Goal: Transaction & Acquisition: Obtain resource

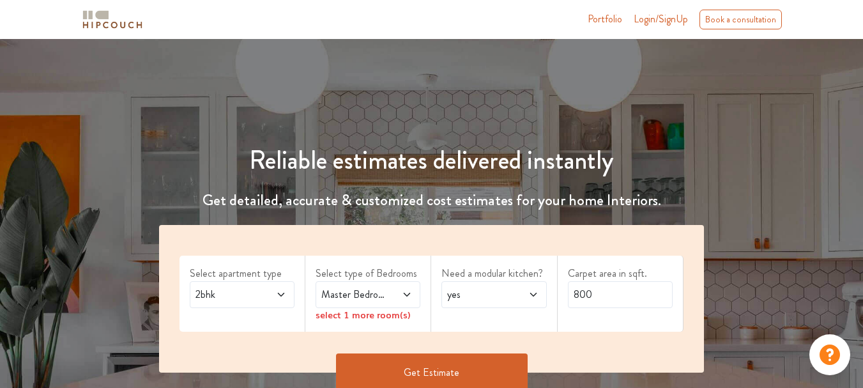
scroll to position [192, 0]
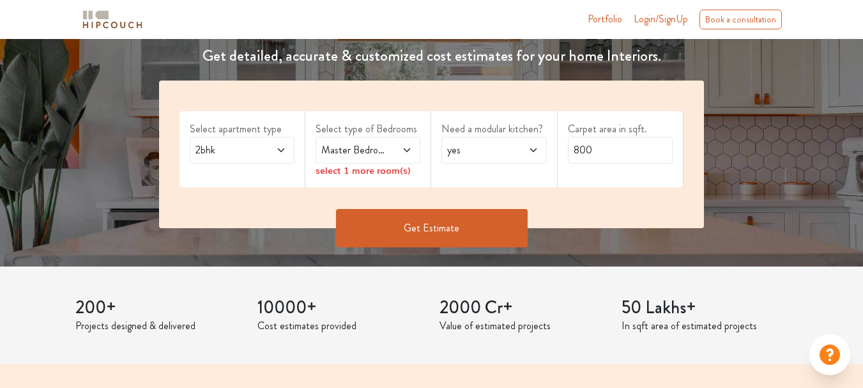
click at [435, 231] on button "Get Estimate" at bounding box center [432, 228] width 192 height 38
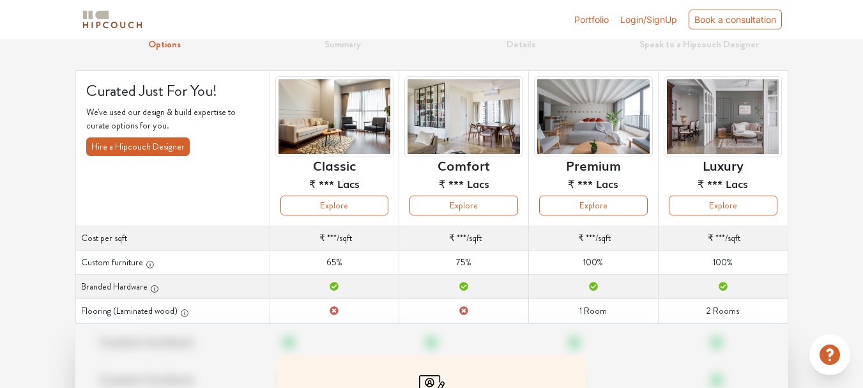
scroll to position [34, 0]
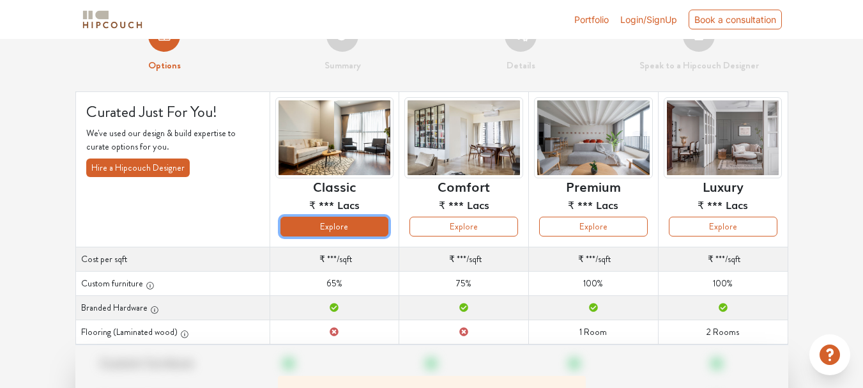
click at [344, 227] on button "Explore" at bounding box center [334, 226] width 109 height 20
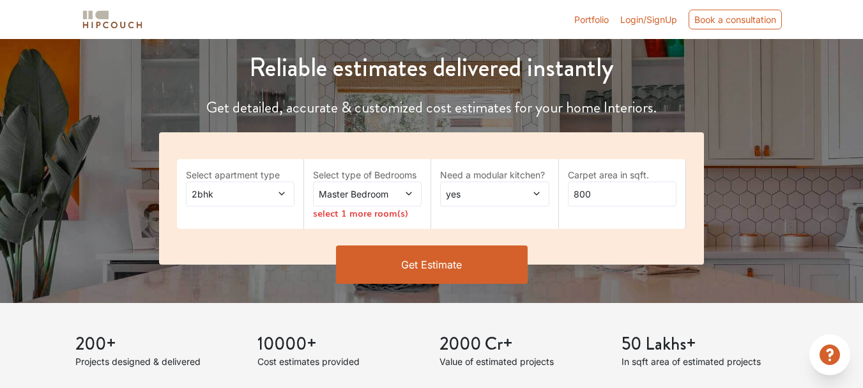
scroll to position [192, 0]
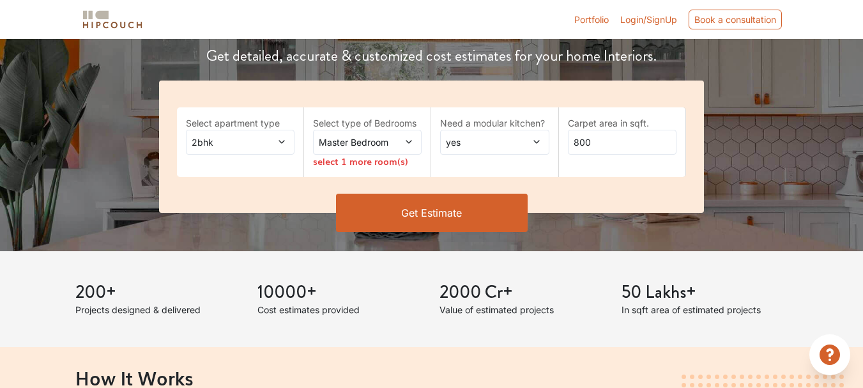
click at [254, 144] on span "2bhk" at bounding box center [225, 141] width 73 height 13
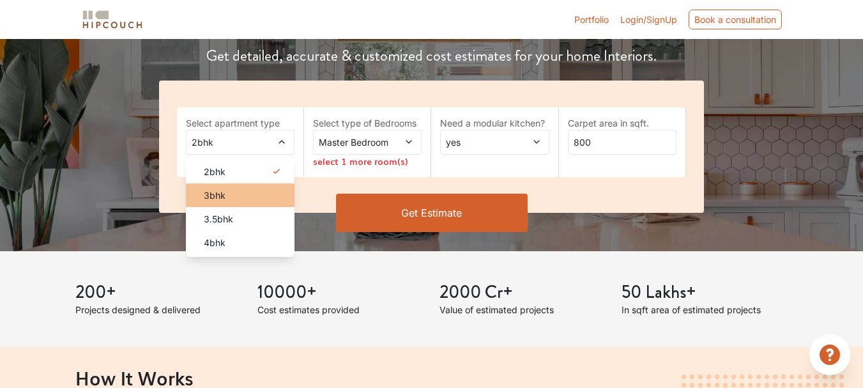
click at [250, 195] on div "3bhk" at bounding box center [243, 194] width 101 height 13
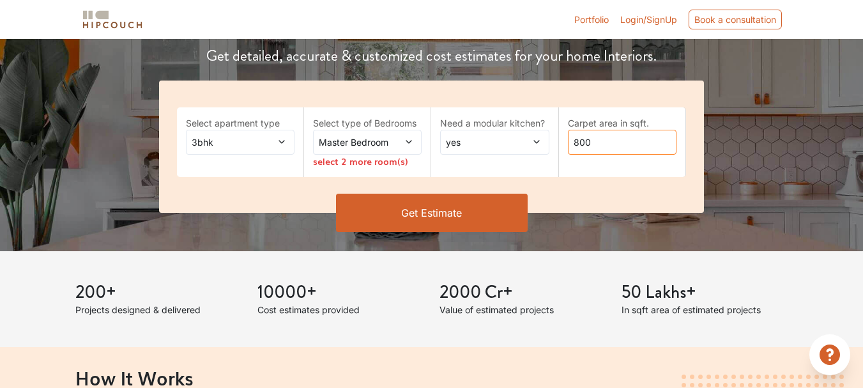
click at [624, 150] on input "800" at bounding box center [622, 142] width 109 height 25
type input "8"
type input "1200"
click at [535, 140] on icon at bounding box center [536, 141] width 9 height 9
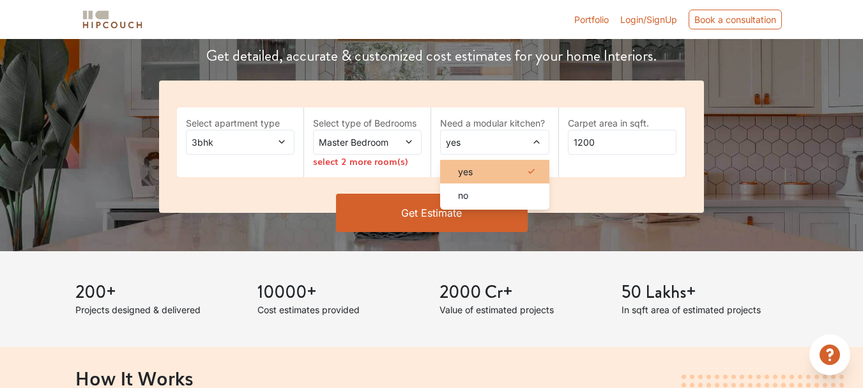
click at [520, 172] on div "yes" at bounding box center [498, 171] width 101 height 13
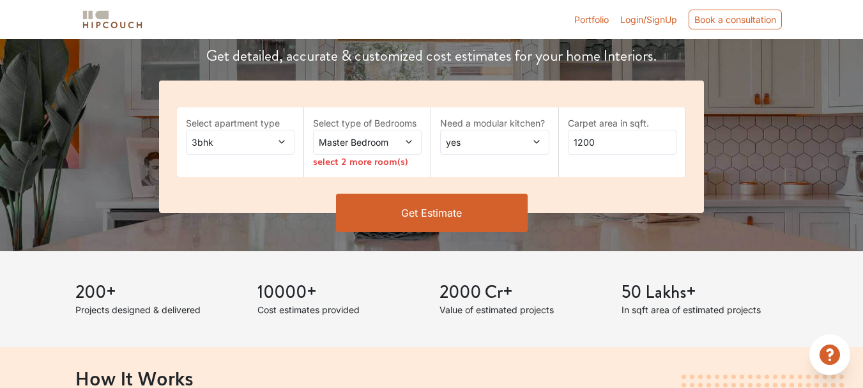
click at [409, 145] on icon at bounding box center [408, 141] width 9 height 9
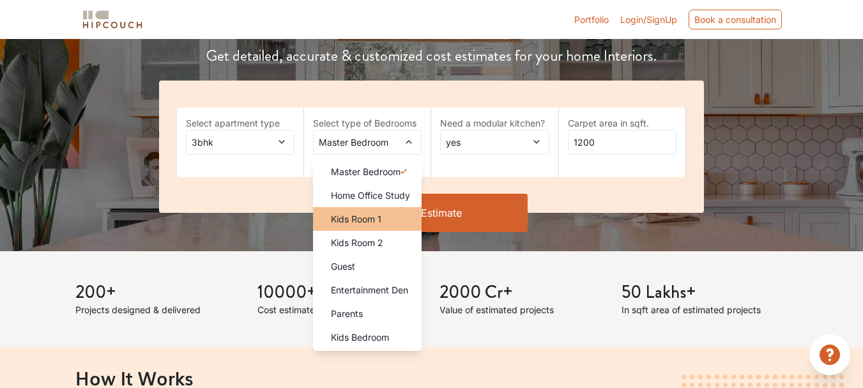
click at [399, 218] on div "Kids Room 1" at bounding box center [371, 218] width 101 height 13
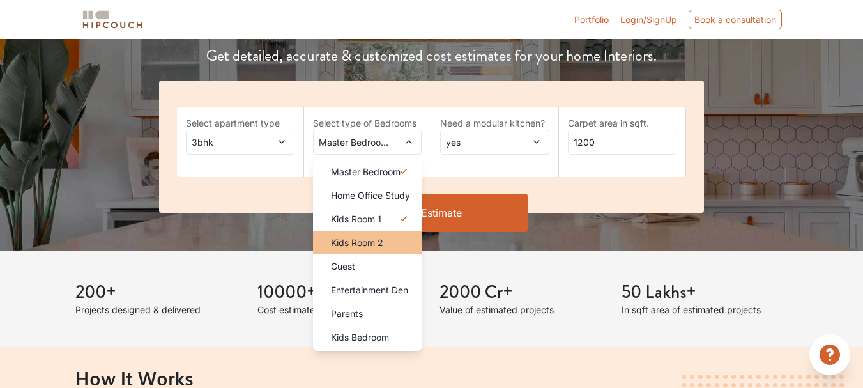
click at [393, 244] on div "Kids Room 2" at bounding box center [371, 242] width 101 height 13
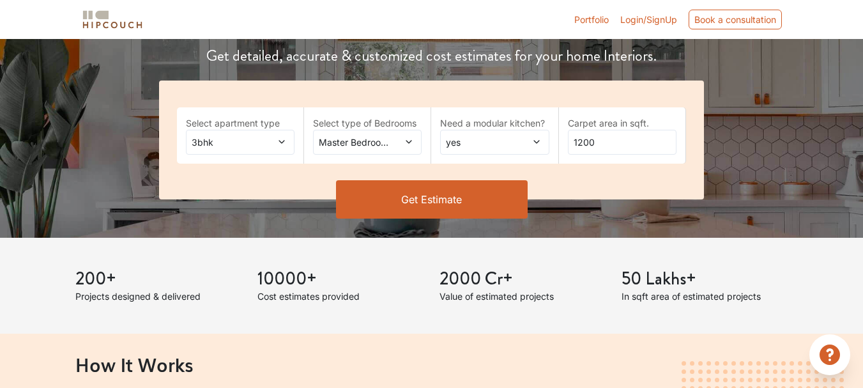
click at [409, 143] on icon at bounding box center [409, 141] width 6 height 3
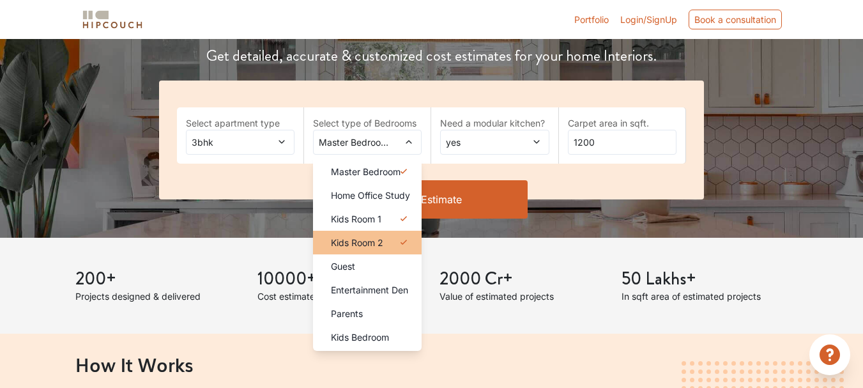
click at [402, 243] on icon at bounding box center [403, 241] width 6 height 5
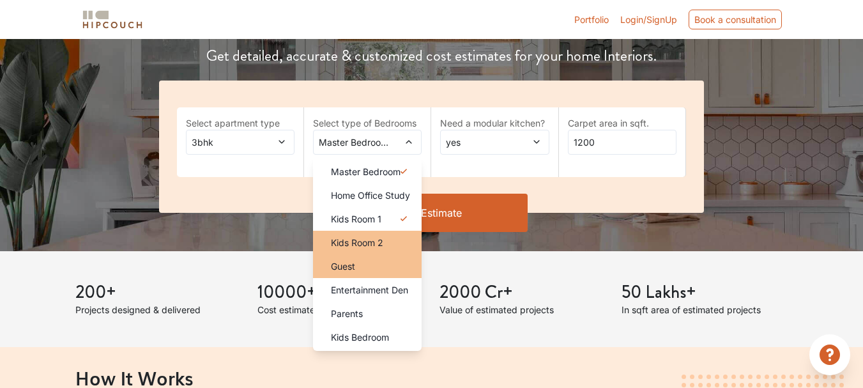
click at [361, 268] on div "Guest" at bounding box center [371, 265] width 101 height 13
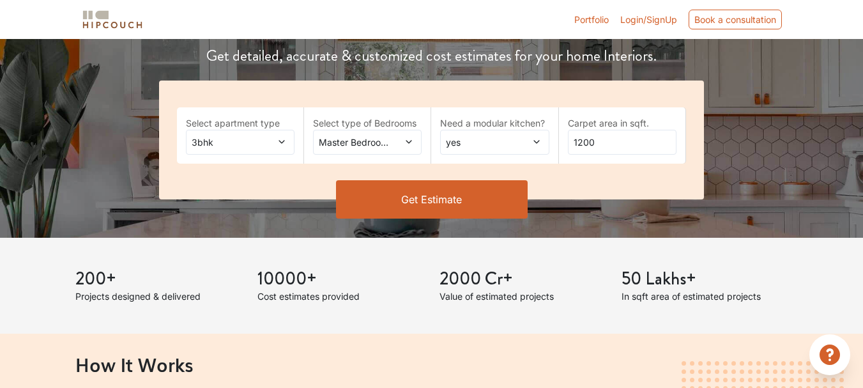
click at [428, 197] on button "Get Estimate" at bounding box center [432, 199] width 192 height 38
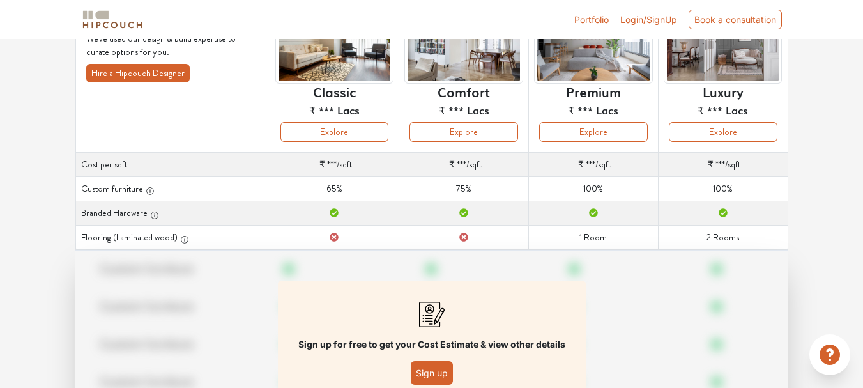
scroll to position [192, 0]
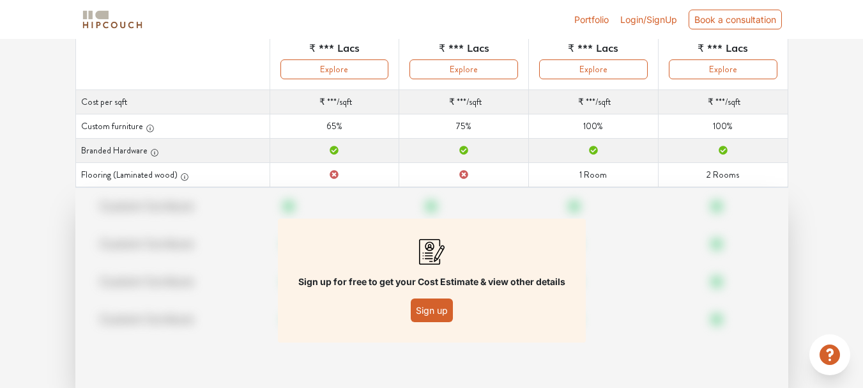
click at [437, 304] on button "Sign up" at bounding box center [432, 310] width 42 height 24
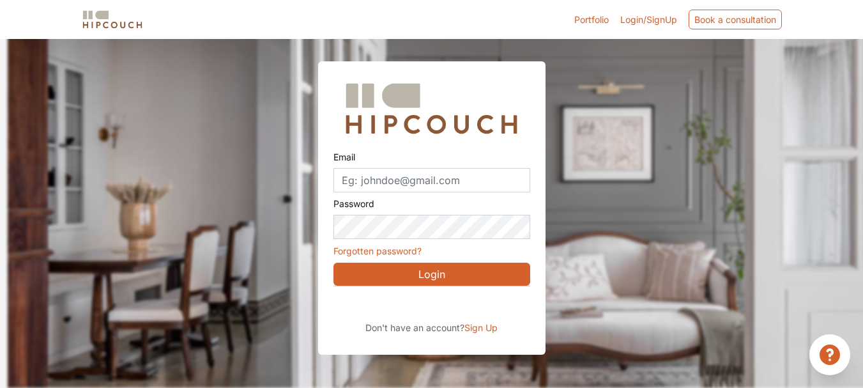
click at [435, 278] on button "Login" at bounding box center [431, 273] width 197 height 23
click at [599, 209] on div at bounding box center [439, 194] width 863 height 388
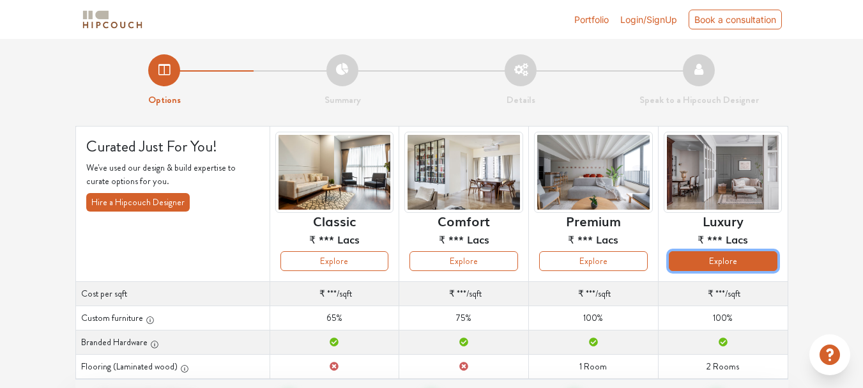
click at [709, 264] on button "Explore" at bounding box center [723, 261] width 109 height 20
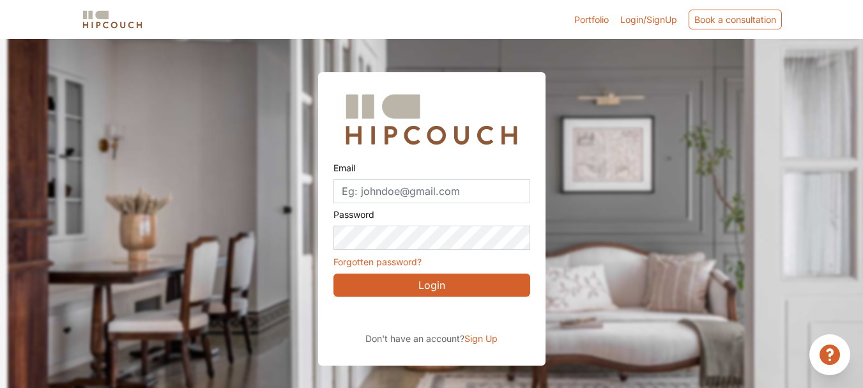
scroll to position [39, 0]
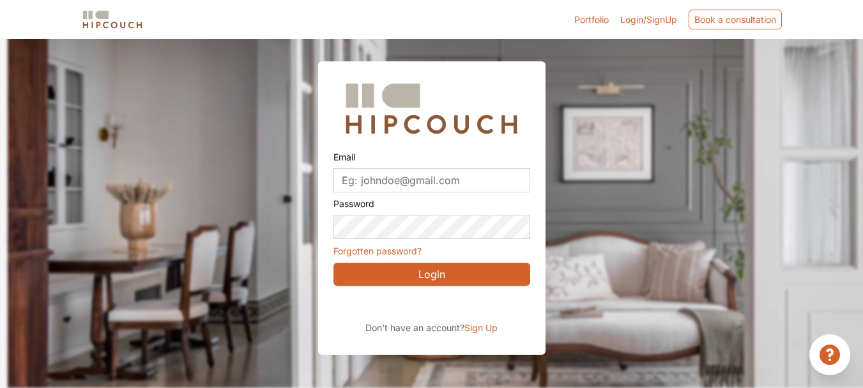
click at [491, 331] on span "Sign Up" at bounding box center [480, 327] width 33 height 11
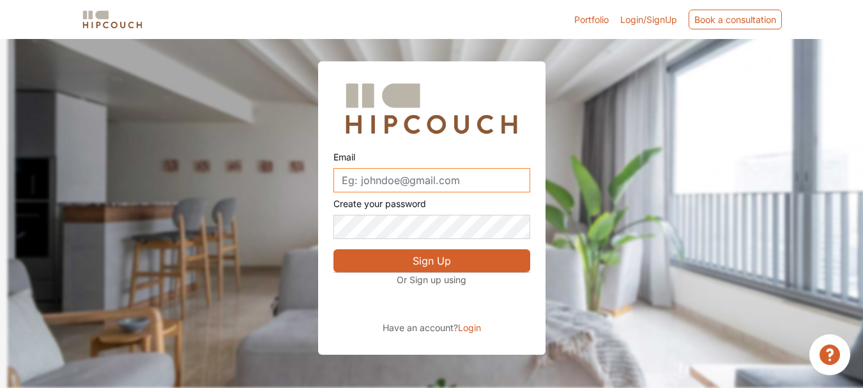
click at [423, 186] on input "Email" at bounding box center [431, 180] width 197 height 24
type input "anil.natrajinteriors@gmailcom"
click at [389, 257] on button "Sign Up" at bounding box center [431, 260] width 197 height 23
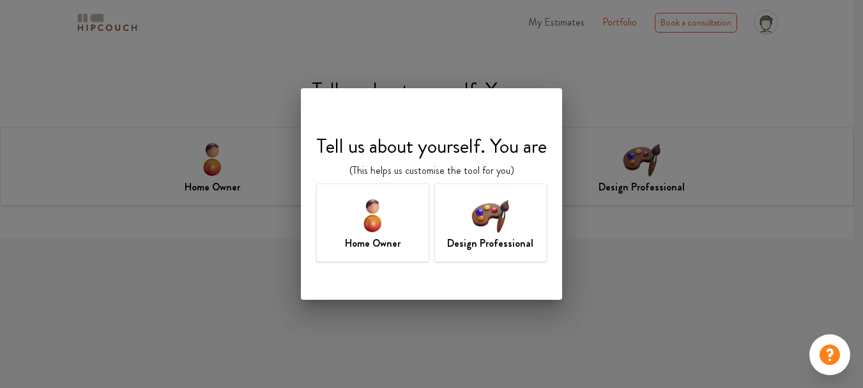
click at [476, 233] on img at bounding box center [490, 215] width 42 height 42
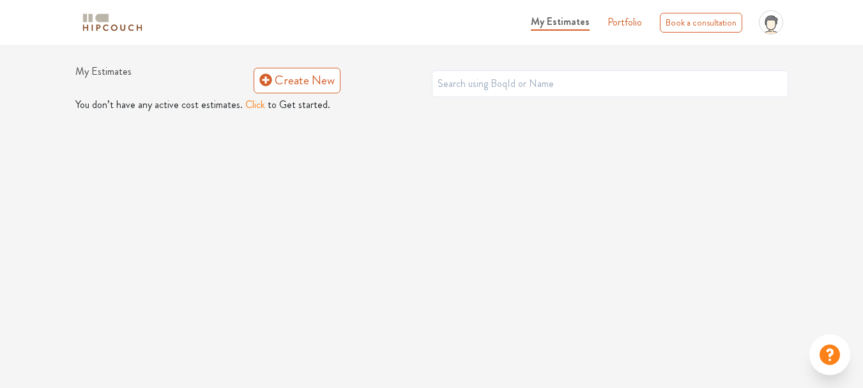
click at [248, 106] on button "Click" at bounding box center [255, 104] width 20 height 15
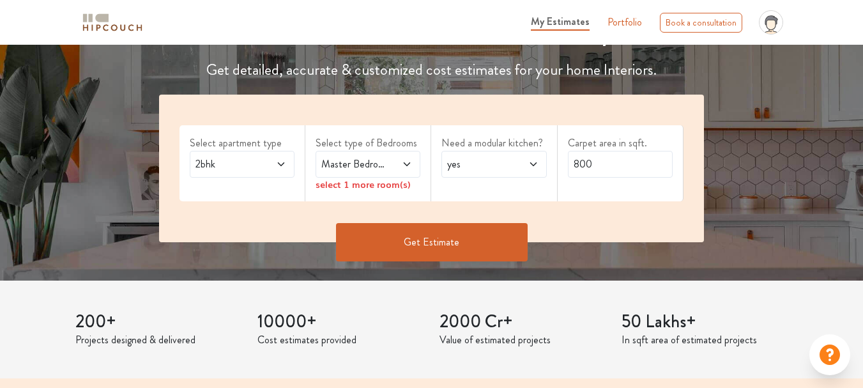
scroll to position [192, 0]
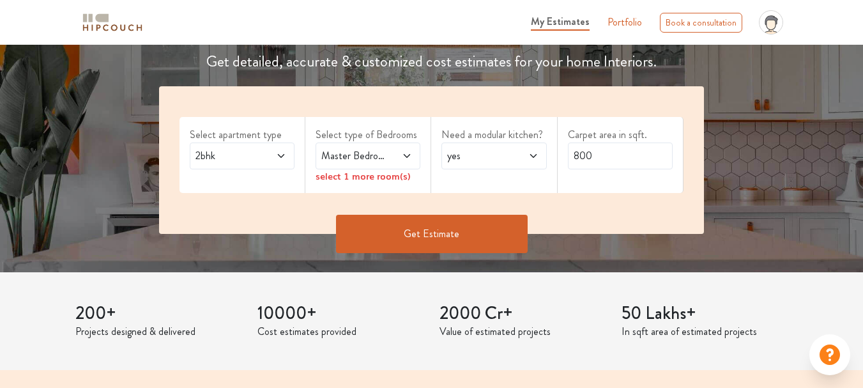
click at [283, 155] on icon at bounding box center [281, 156] width 10 height 10
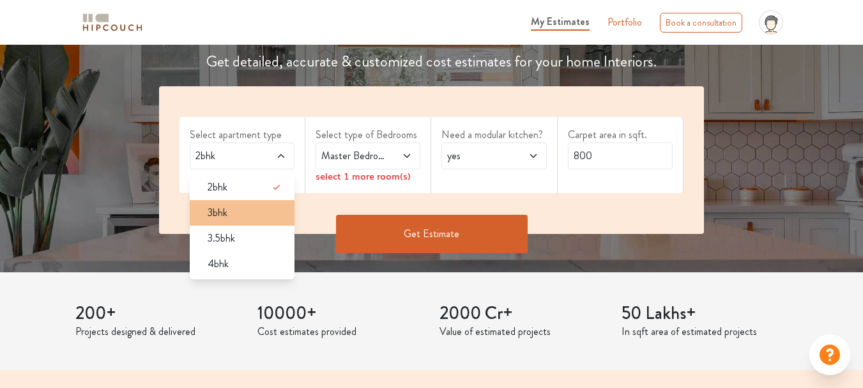
click at [255, 214] on div "3bhk" at bounding box center [245, 212] width 97 height 15
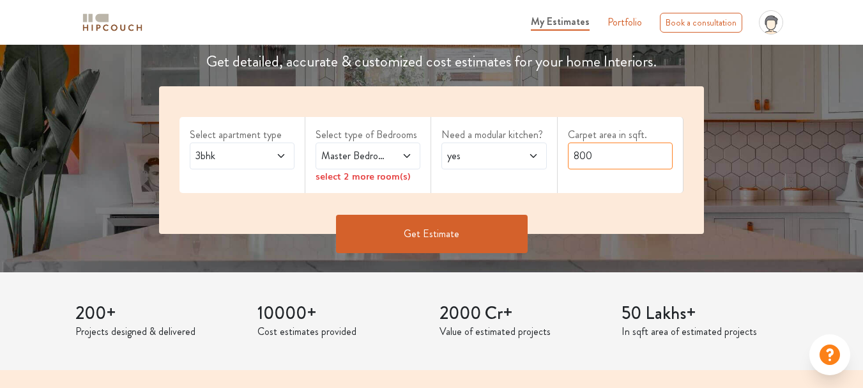
drag, startPoint x: 603, startPoint y: 162, endPoint x: 483, endPoint y: 161, distance: 120.7
click at [483, 161] on div "Select apartment type 3bhk Select type of Bedrooms Master Bedroom select 2 more…" at bounding box center [431, 159] width 545 height 147
type input "1500"
click at [485, 197] on div "Select apartment type 3bhk Select type of Bedrooms Master Bedroom select 2 more…" at bounding box center [431, 159] width 545 height 147
click at [467, 227] on button "Get Estimate" at bounding box center [432, 234] width 192 height 38
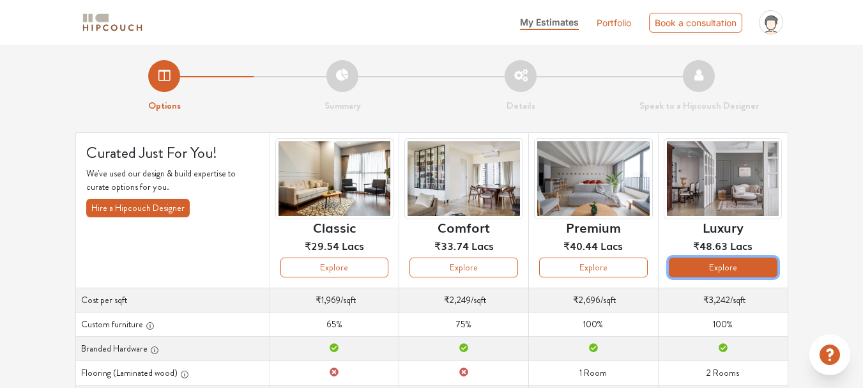
click at [739, 268] on button "Explore" at bounding box center [723, 267] width 109 height 20
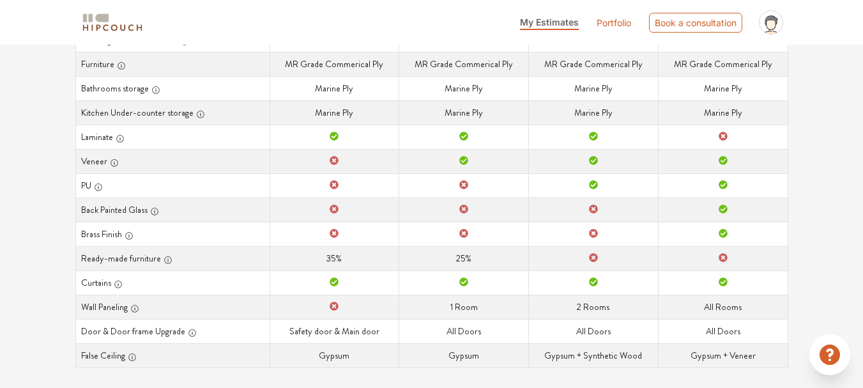
scroll to position [344, 0]
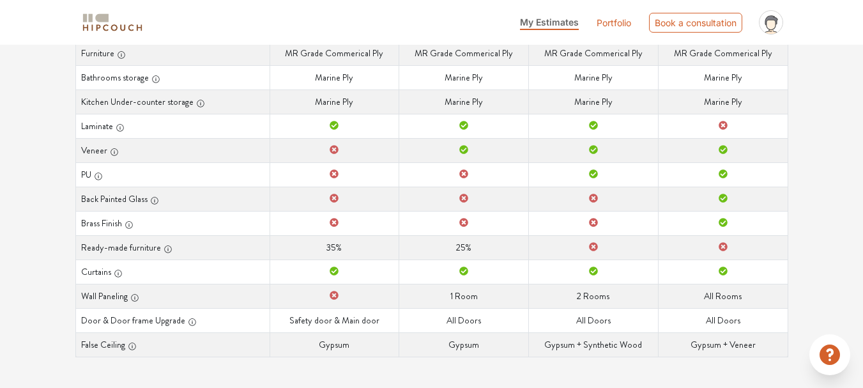
click at [227, 281] on th "Curtains" at bounding box center [172, 271] width 194 height 24
click at [227, 280] on th "Curtains" at bounding box center [172, 271] width 194 height 24
click at [310, 255] on td "Ready-made furniture 35%" at bounding box center [334, 247] width 130 height 24
click at [735, 326] on td "Door & Door frame Upgrade All Doors" at bounding box center [723, 320] width 130 height 24
click at [730, 343] on td "False Ceiling Gypsum + Veneer" at bounding box center [723, 344] width 130 height 24
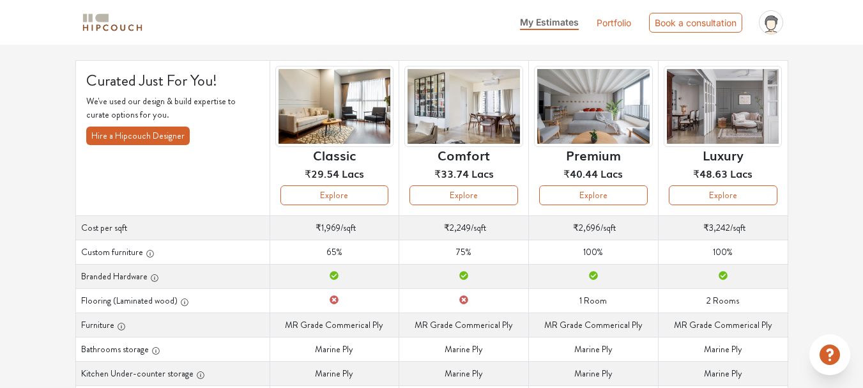
scroll to position [24, 0]
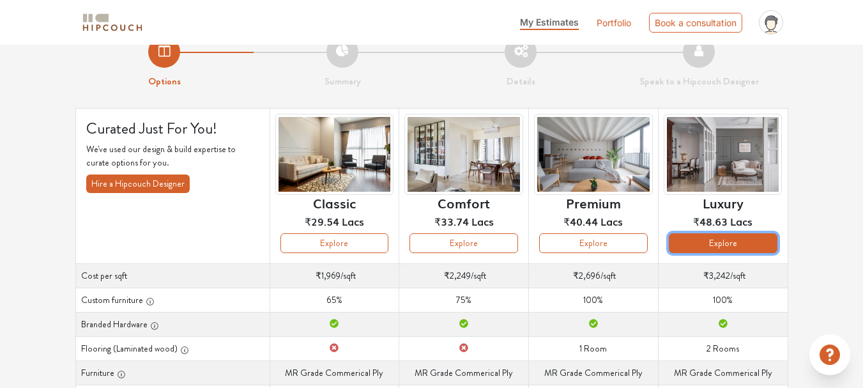
click at [727, 238] on button "Explore" at bounding box center [723, 243] width 109 height 20
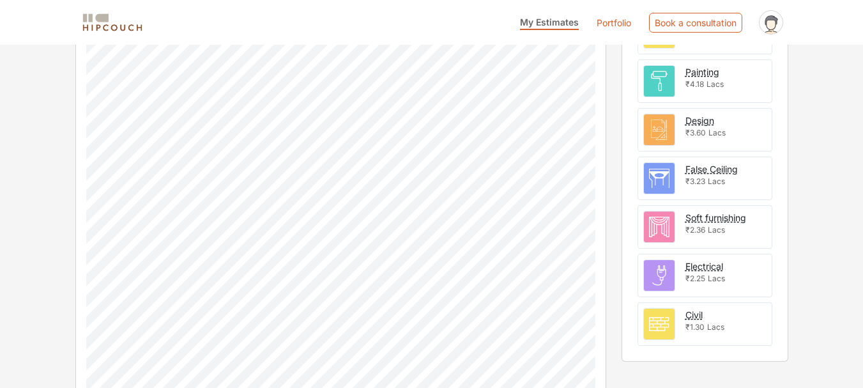
scroll to position [559, 0]
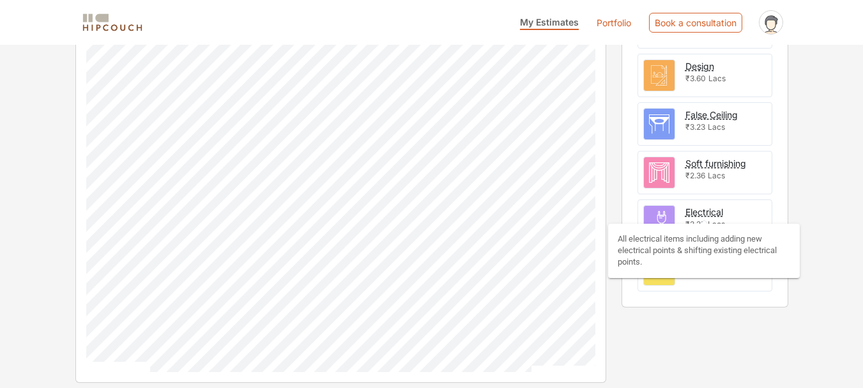
click at [698, 213] on div "Electrical" at bounding box center [704, 211] width 38 height 13
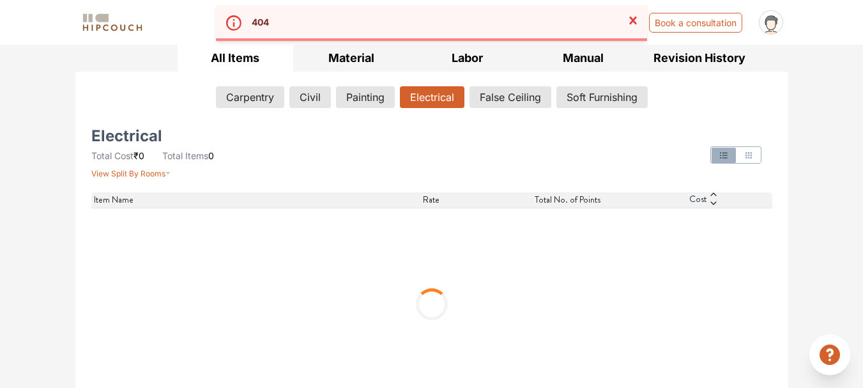
scroll to position [213, 0]
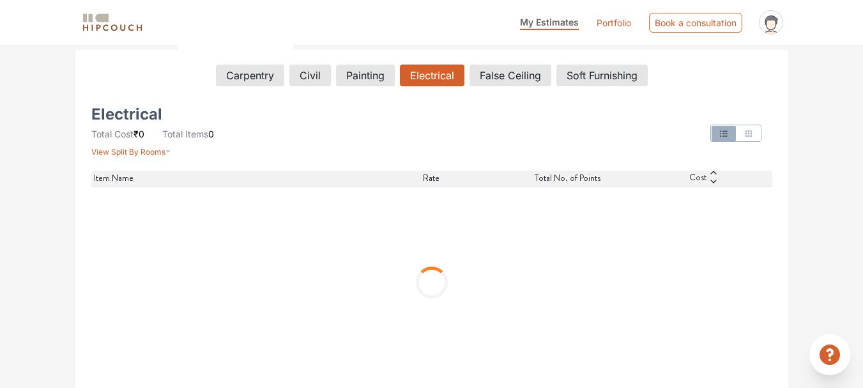
click at [707, 180] on div "Cost" at bounding box center [703, 177] width 136 height 15
click at [718, 132] on icon "button" at bounding box center [723, 133] width 10 height 10
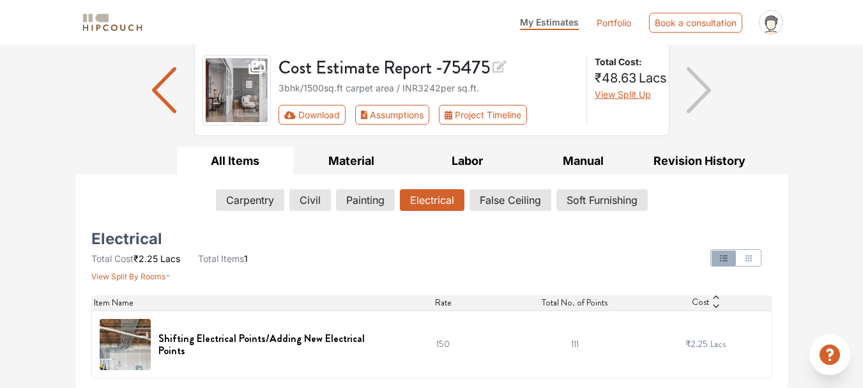
click at [742, 133] on div "Options Summary Details Speak to a Hipcouch Designer Cost Estimate Report - 754…" at bounding box center [431, 172] width 863 height 431
click at [124, 359] on img at bounding box center [125, 344] width 51 height 51
click at [254, 207] on button "Carpentry" at bounding box center [249, 200] width 67 height 22
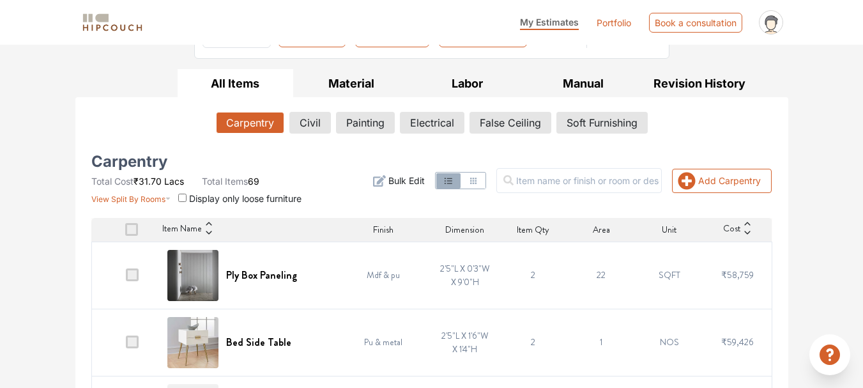
scroll to position [152, 0]
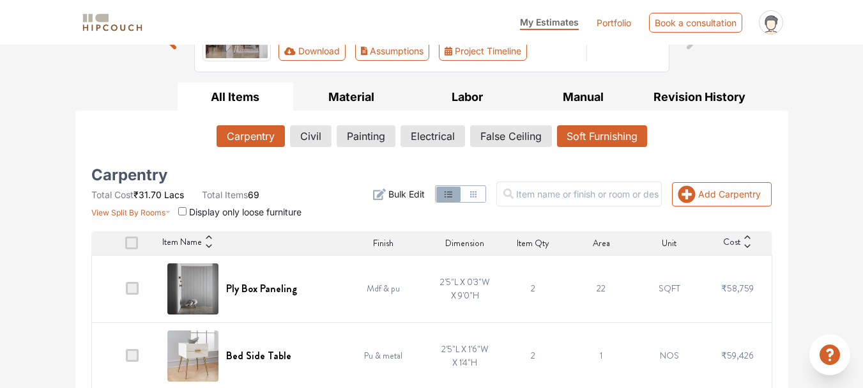
click at [608, 139] on button "Soft Furnishing" at bounding box center [602, 136] width 90 height 22
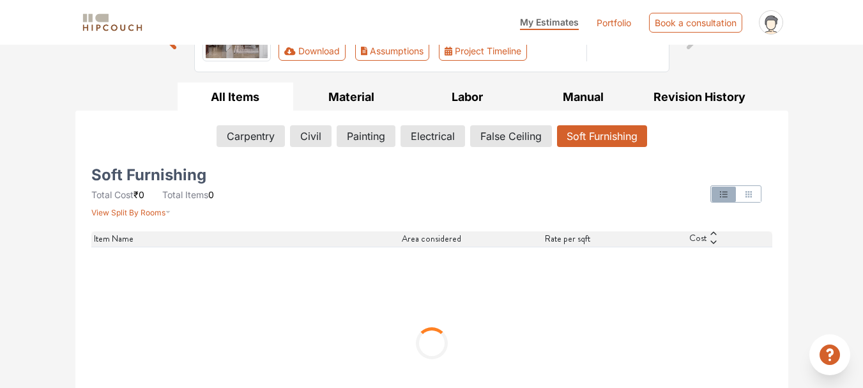
scroll to position [88, 0]
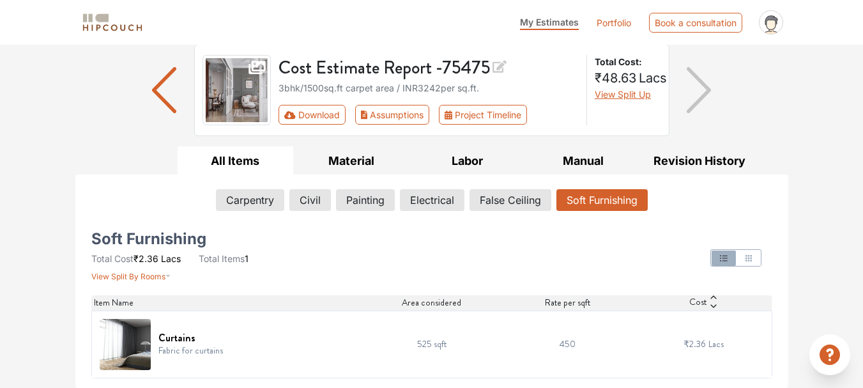
click at [749, 259] on icon "button" at bounding box center [748, 258] width 10 height 10
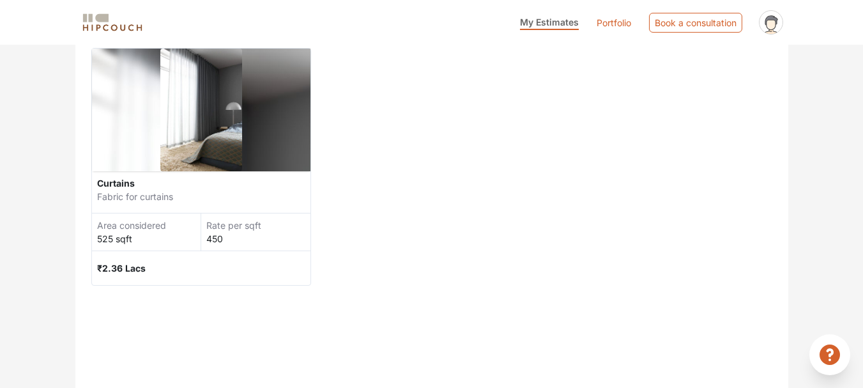
scroll to position [344, 0]
click at [222, 277] on div "₹2.36 Lacs" at bounding box center [201, 267] width 209 height 34
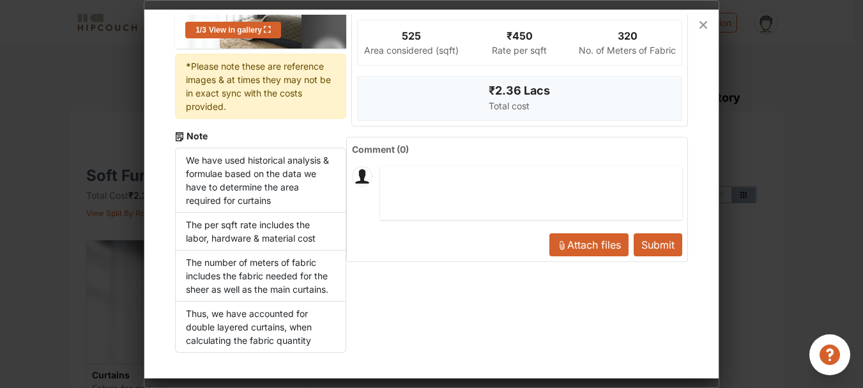
scroll to position [192, 0]
click at [585, 245] on span "Attach files" at bounding box center [594, 244] width 54 height 13
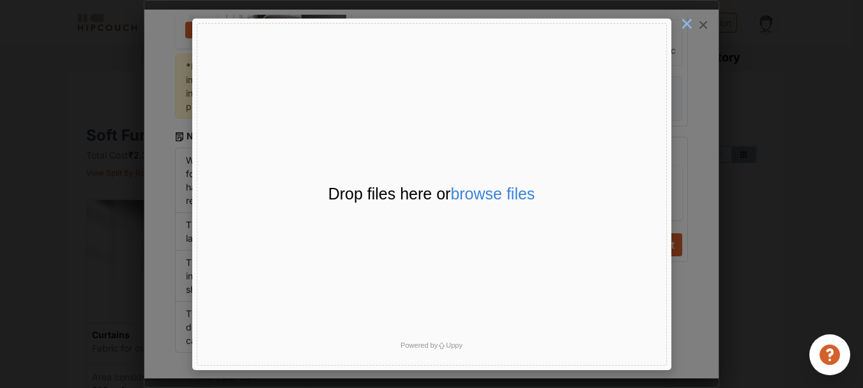
click at [687, 26] on span "×" at bounding box center [686, 23] width 13 height 25
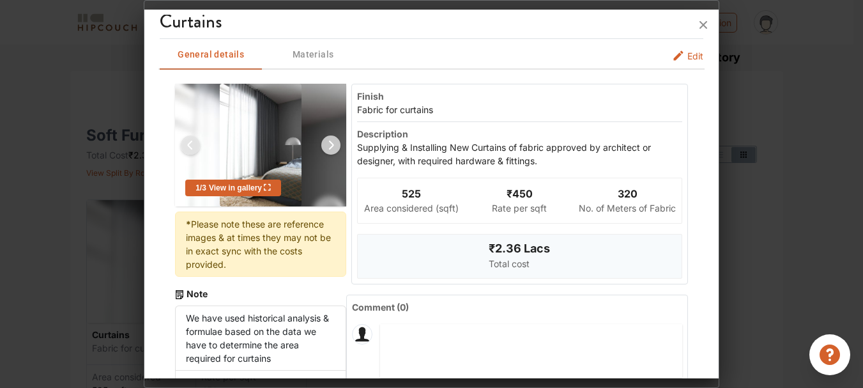
scroll to position [0, 0]
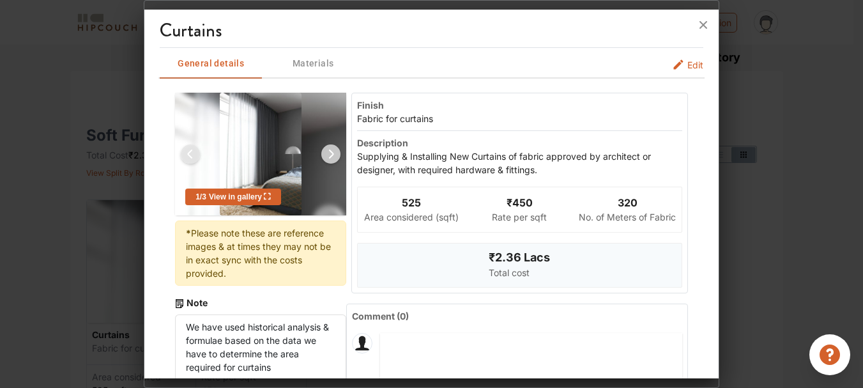
click at [314, 64] on span "Materials" at bounding box center [313, 64] width 100 height 16
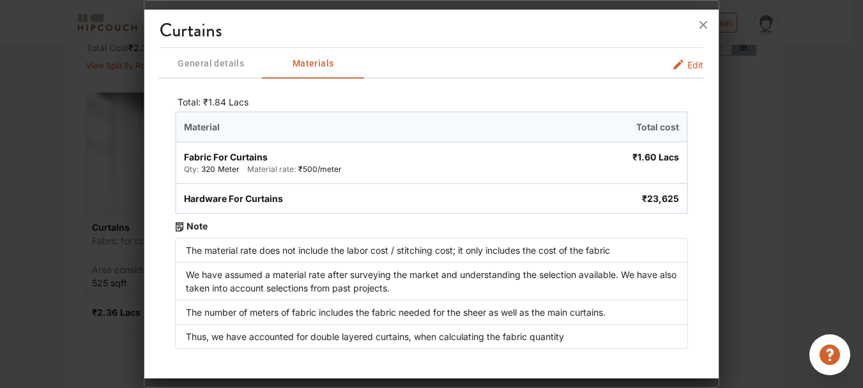
scroll to position [201, 0]
click at [700, 26] on icon at bounding box center [703, 25] width 20 height 20
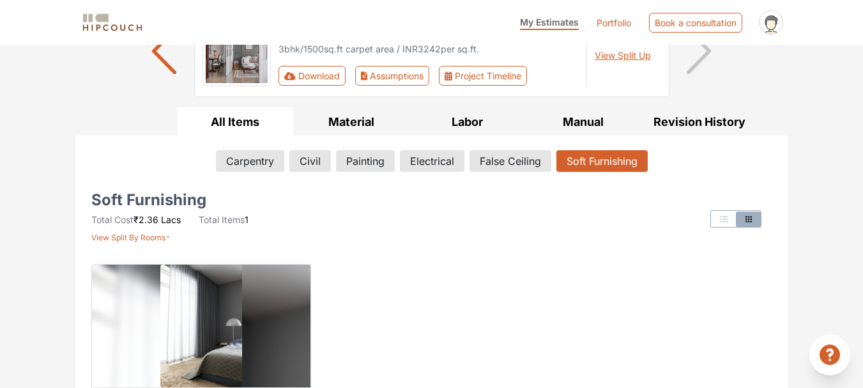
scroll to position [128, 0]
click at [318, 156] on button "Civil" at bounding box center [310, 160] width 40 height 22
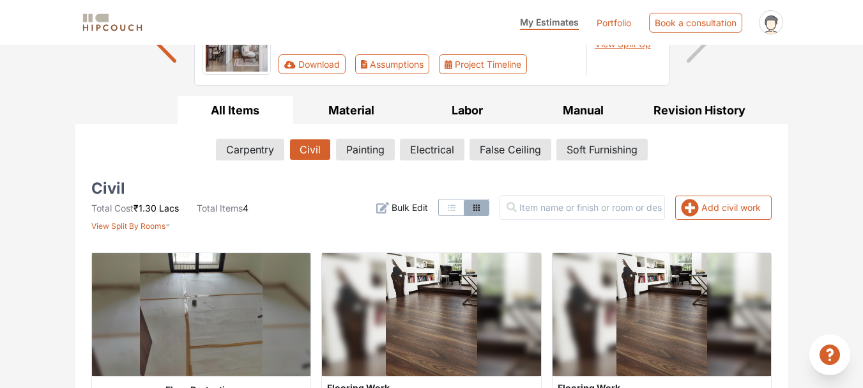
scroll to position [137, 0]
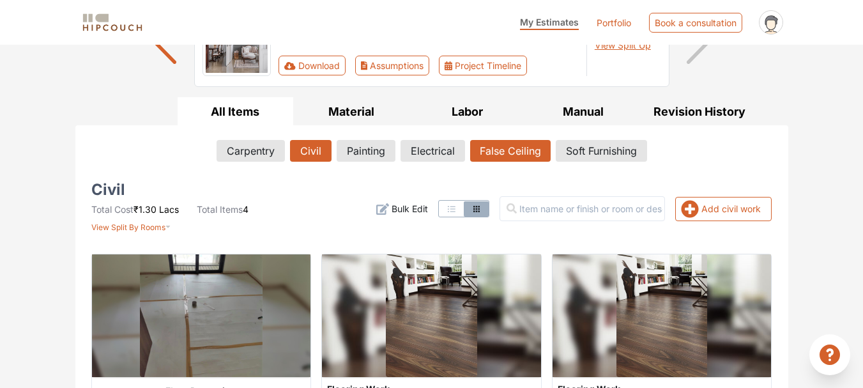
click at [514, 147] on button "False Ceiling" at bounding box center [510, 151] width 80 height 22
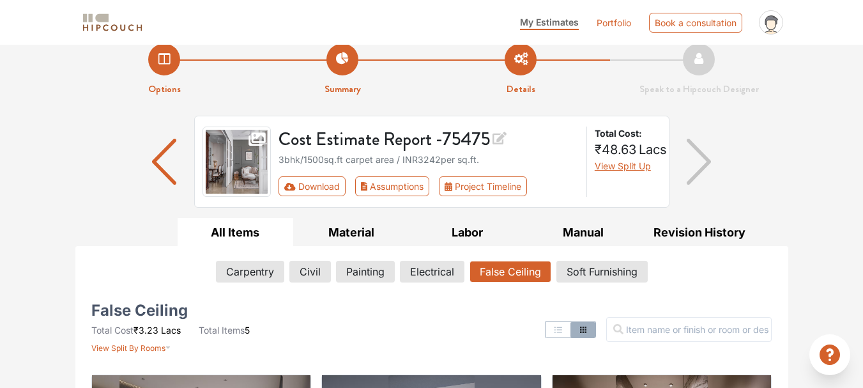
scroll to position [10, 0]
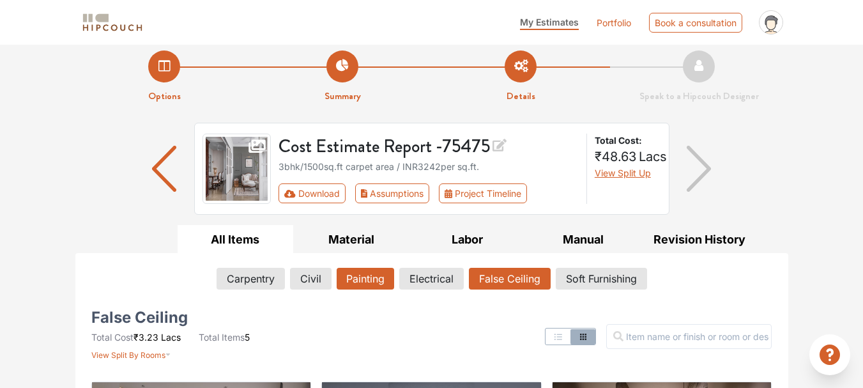
click at [344, 279] on button "Painting" at bounding box center [364, 279] width 57 height 22
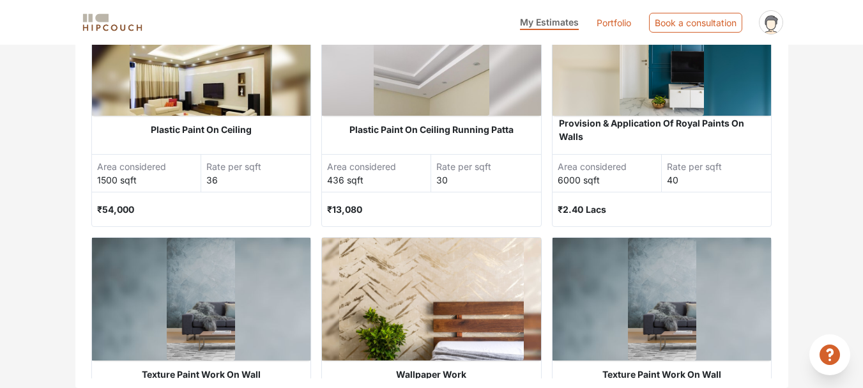
scroll to position [0, 0]
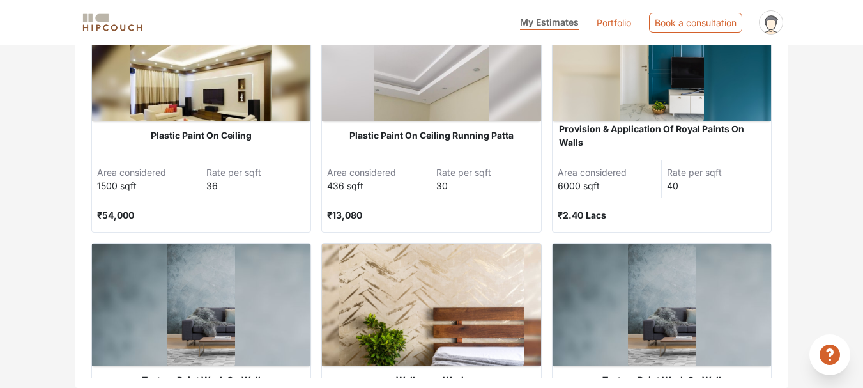
click at [619, 24] on link "Portfolio" at bounding box center [613, 22] width 34 height 13
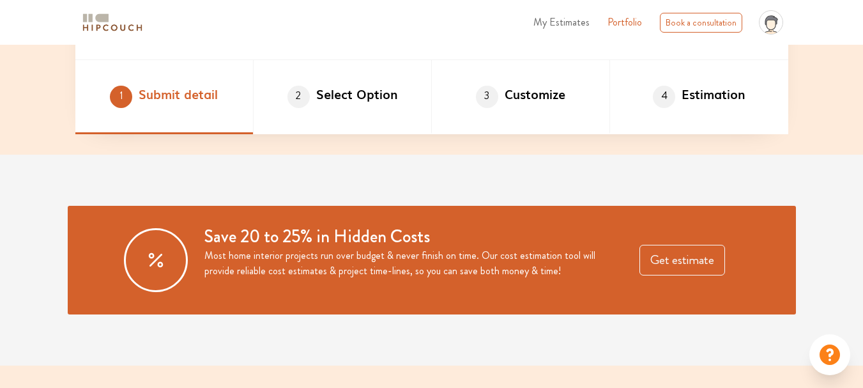
scroll to position [830, 0]
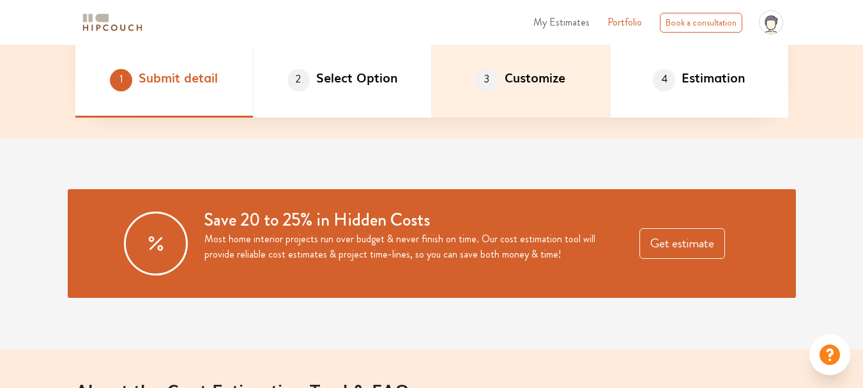
click at [492, 77] on span "3" at bounding box center [487, 80] width 22 height 22
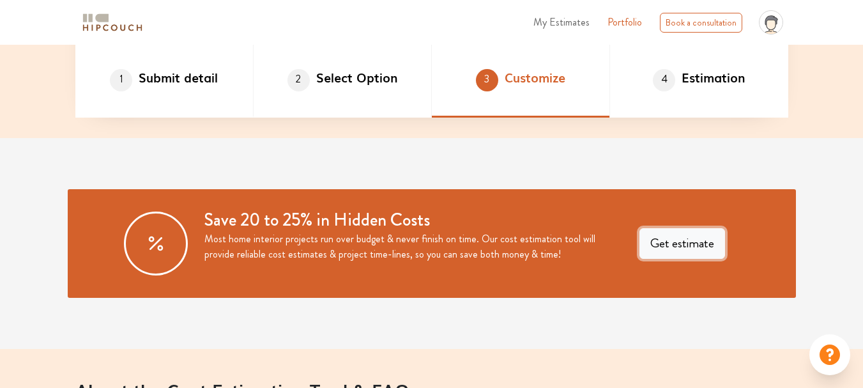
click at [665, 247] on button "Get estimate" at bounding box center [682, 243] width 86 height 31
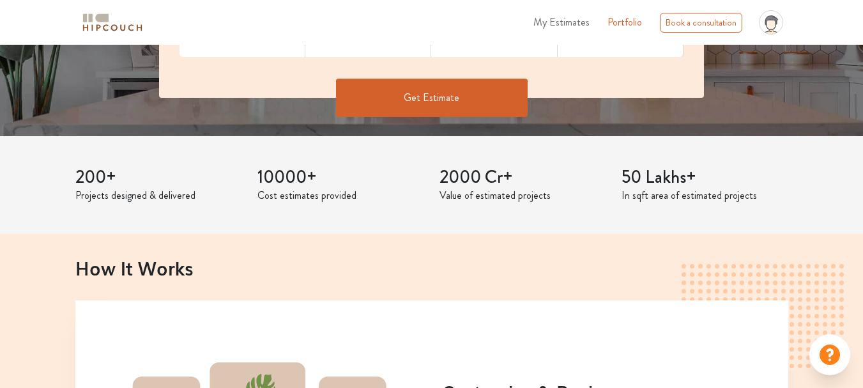
scroll to position [278, 0]
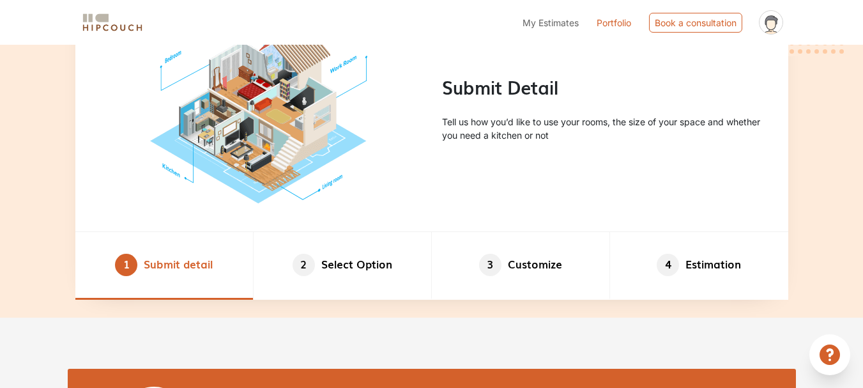
scroll to position [639, 0]
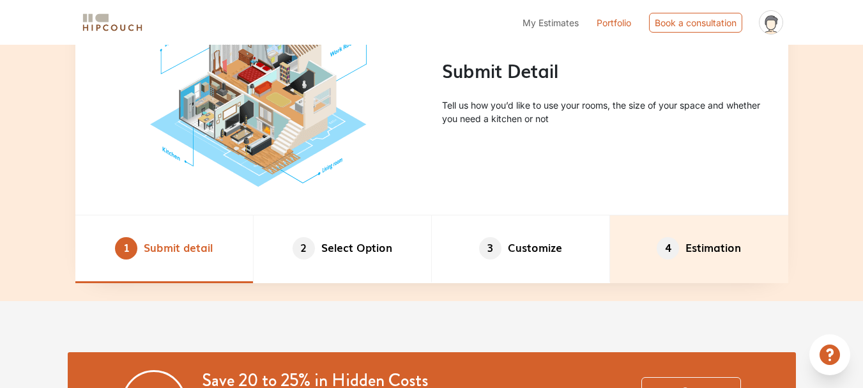
click at [700, 266] on li "4 Estimation" at bounding box center [699, 248] width 178 height 67
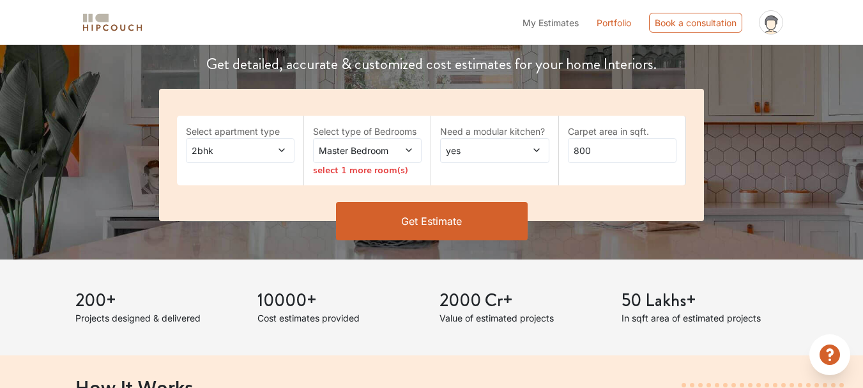
scroll to position [192, 0]
